Goal: Task Accomplishment & Management: Manage account settings

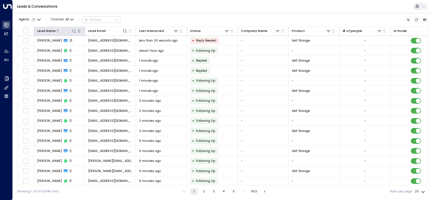
click at [73, 31] on icon at bounding box center [74, 31] width 5 height 5
type input "**********"
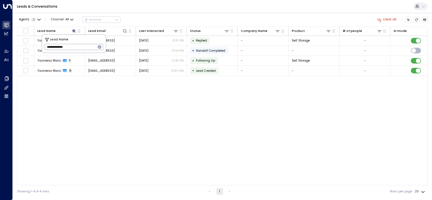
click at [100, 99] on div "Lead Name Lead Email Last Interacted Status Company Name Product # of people AI…" at bounding box center [222, 106] width 410 height 159
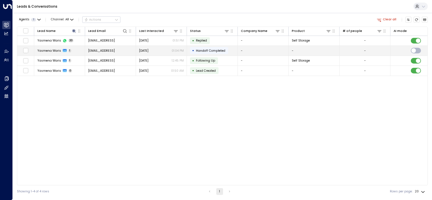
click at [140, 50] on span "[DATE]" at bounding box center [143, 51] width 9 height 4
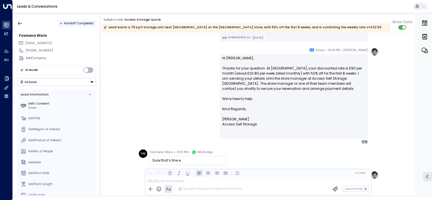
scroll to position [339, 0]
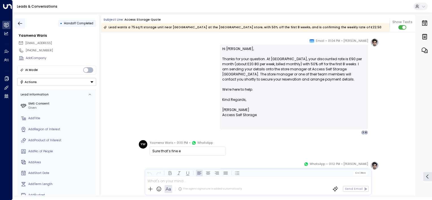
click at [18, 24] on icon "button" at bounding box center [20, 24] width 6 height 6
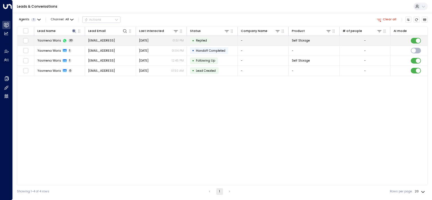
click at [135, 40] on td "[EMAIL_ADDRESS]" at bounding box center [110, 41] width 51 height 10
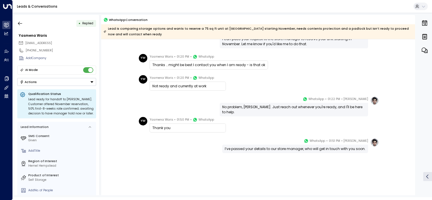
scroll to position [434, 0]
click at [21, 21] on icon "button" at bounding box center [20, 24] width 6 height 6
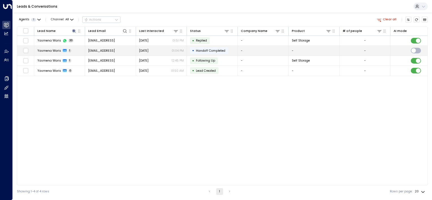
click at [158, 49] on div "[DATE] 01:04 PM" at bounding box center [161, 51] width 45 height 4
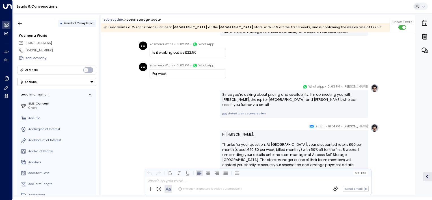
scroll to position [275, 0]
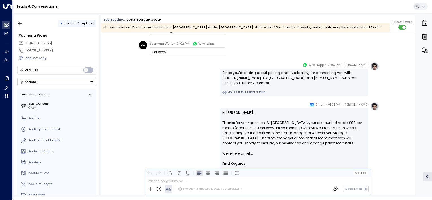
click at [248, 92] on link "Linked to this conversation" at bounding box center [293, 92] width 143 height 5
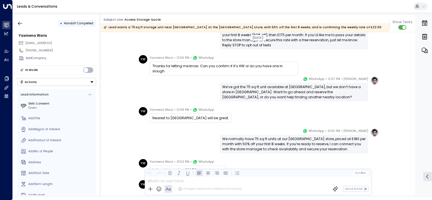
scroll to position [134, 0]
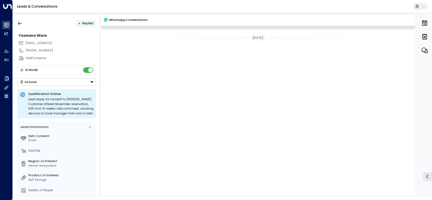
scroll to position [1263, 0]
